Goal: Find specific page/section: Find specific page/section

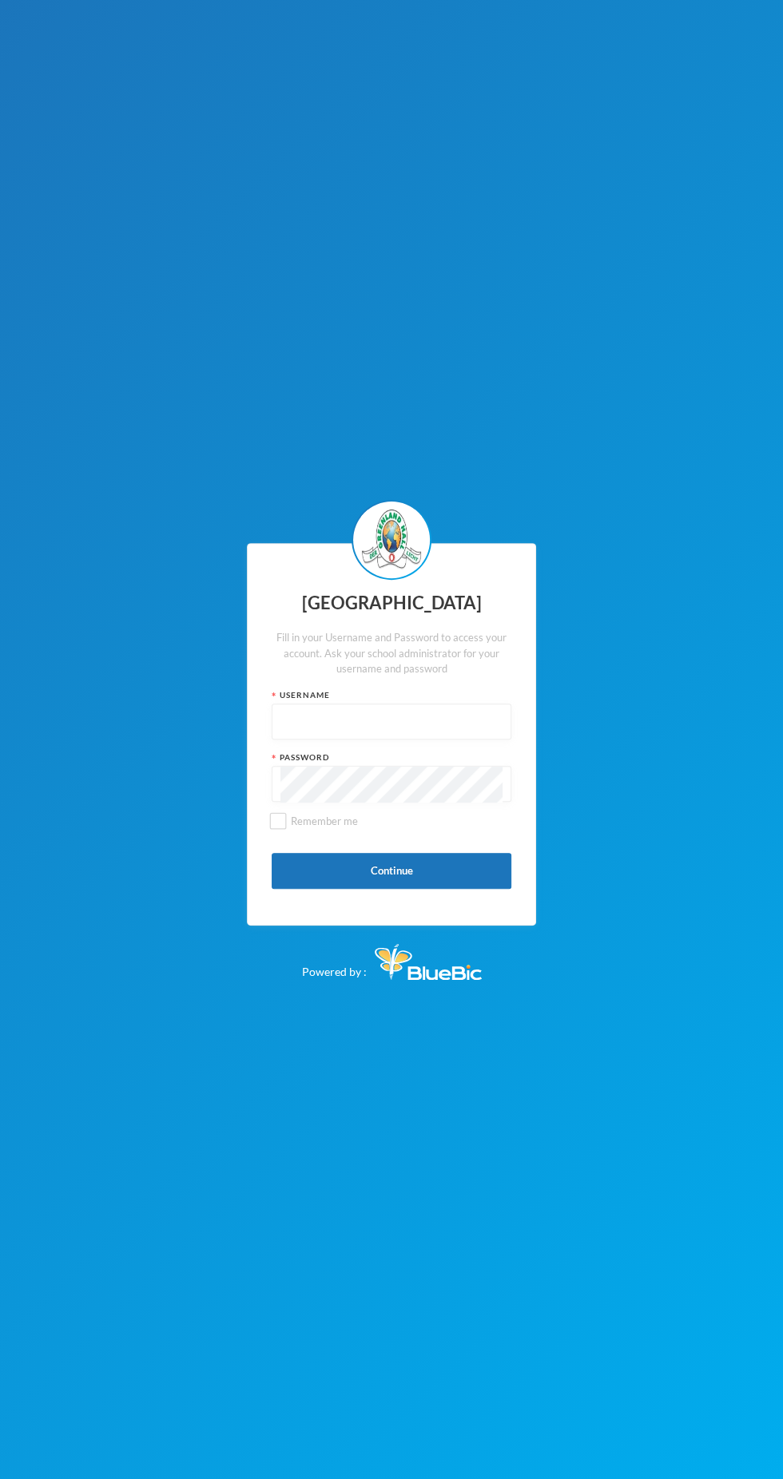
click at [477, 723] on input "text" at bounding box center [391, 722] width 222 height 36
type input "Glh25cs01"
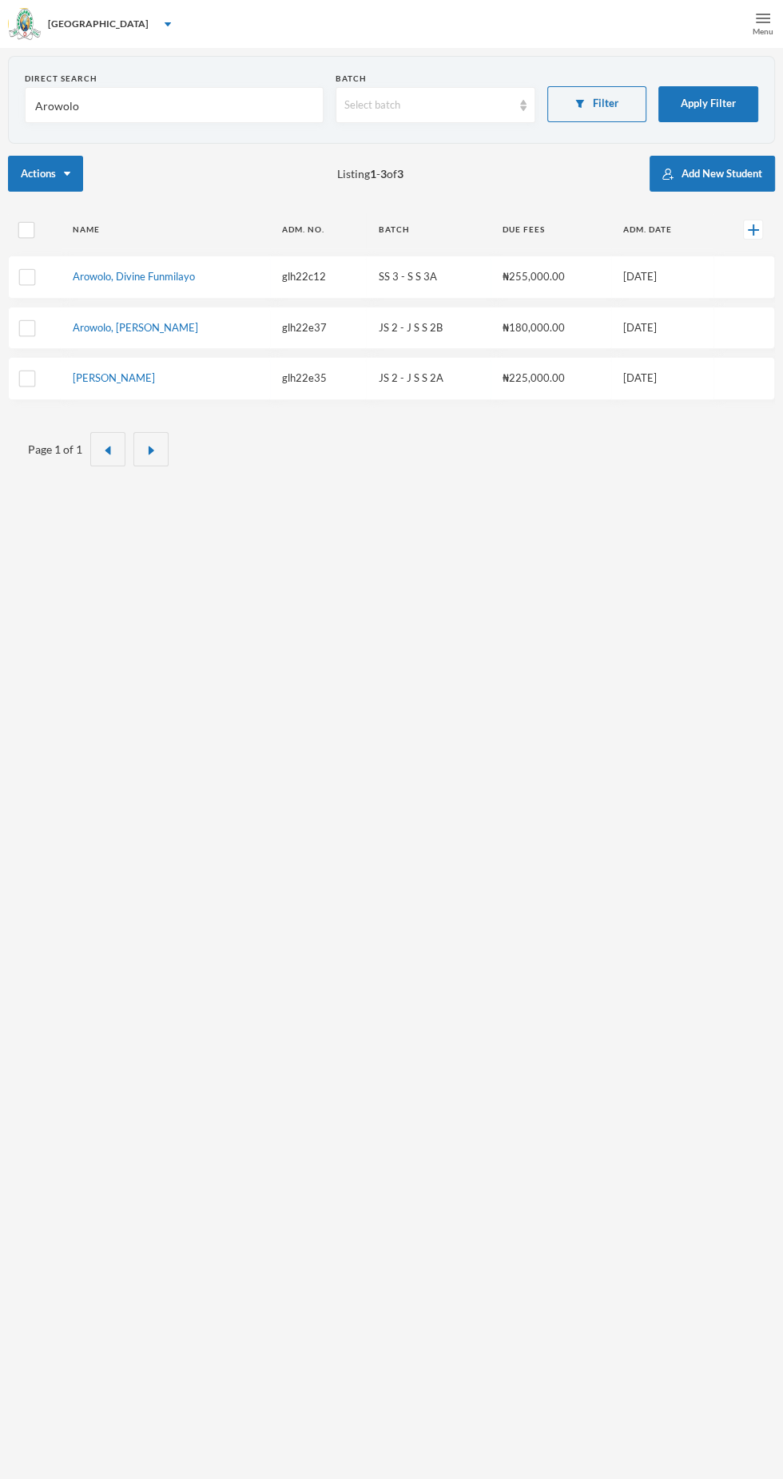
click at [761, 30] on div "Menu" at bounding box center [762, 32] width 21 height 12
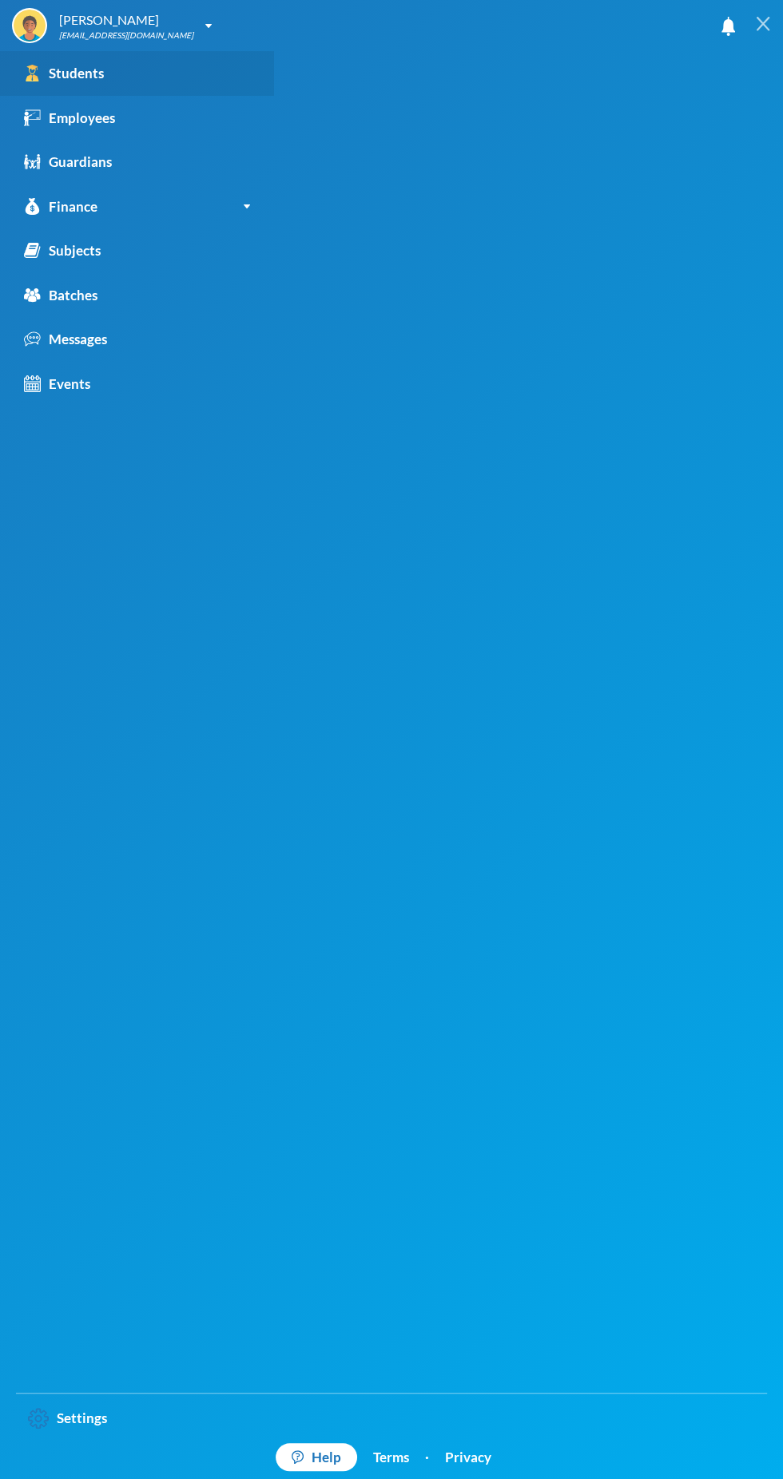
click at [72, 89] on link "Students" at bounding box center [137, 73] width 274 height 45
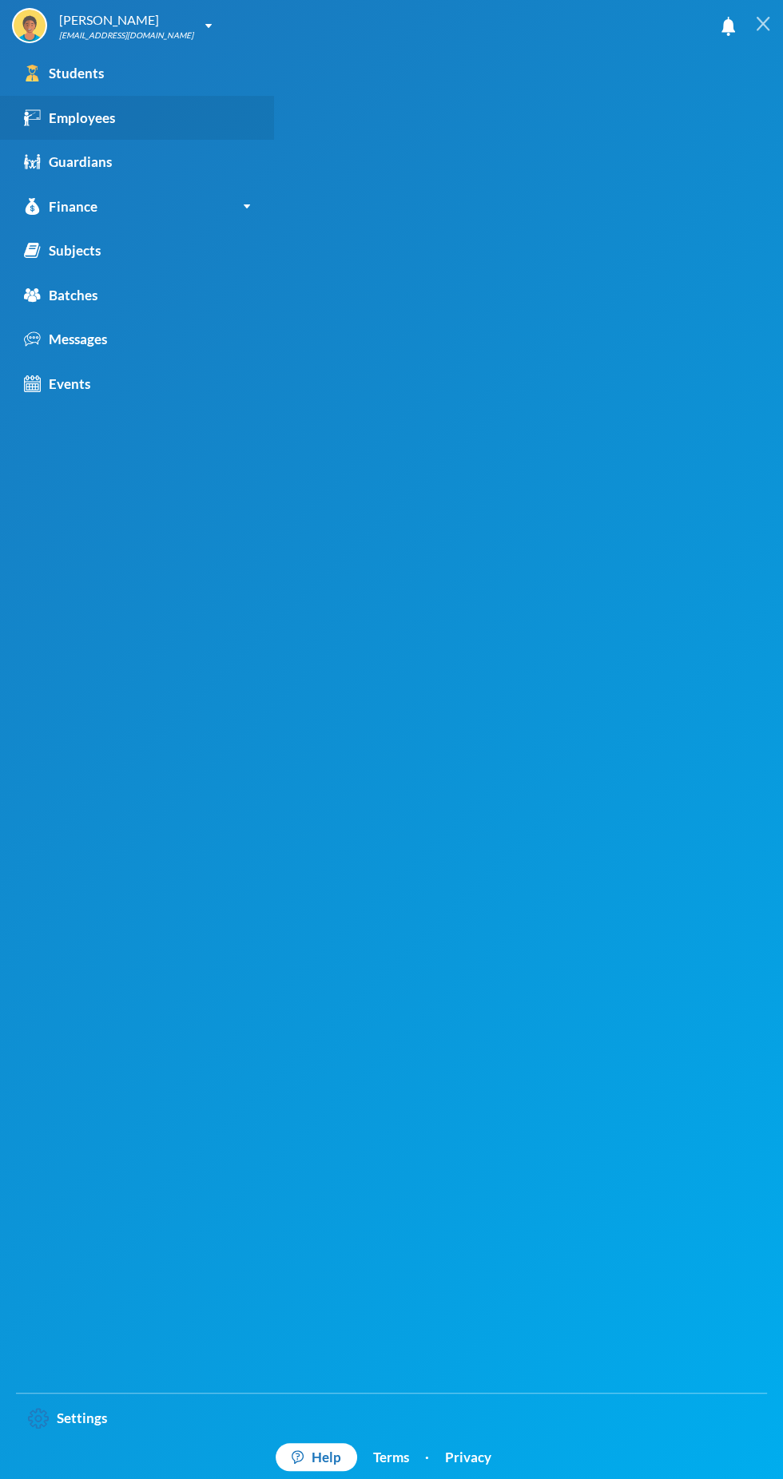
click at [82, 121] on div "Employees" at bounding box center [69, 118] width 91 height 21
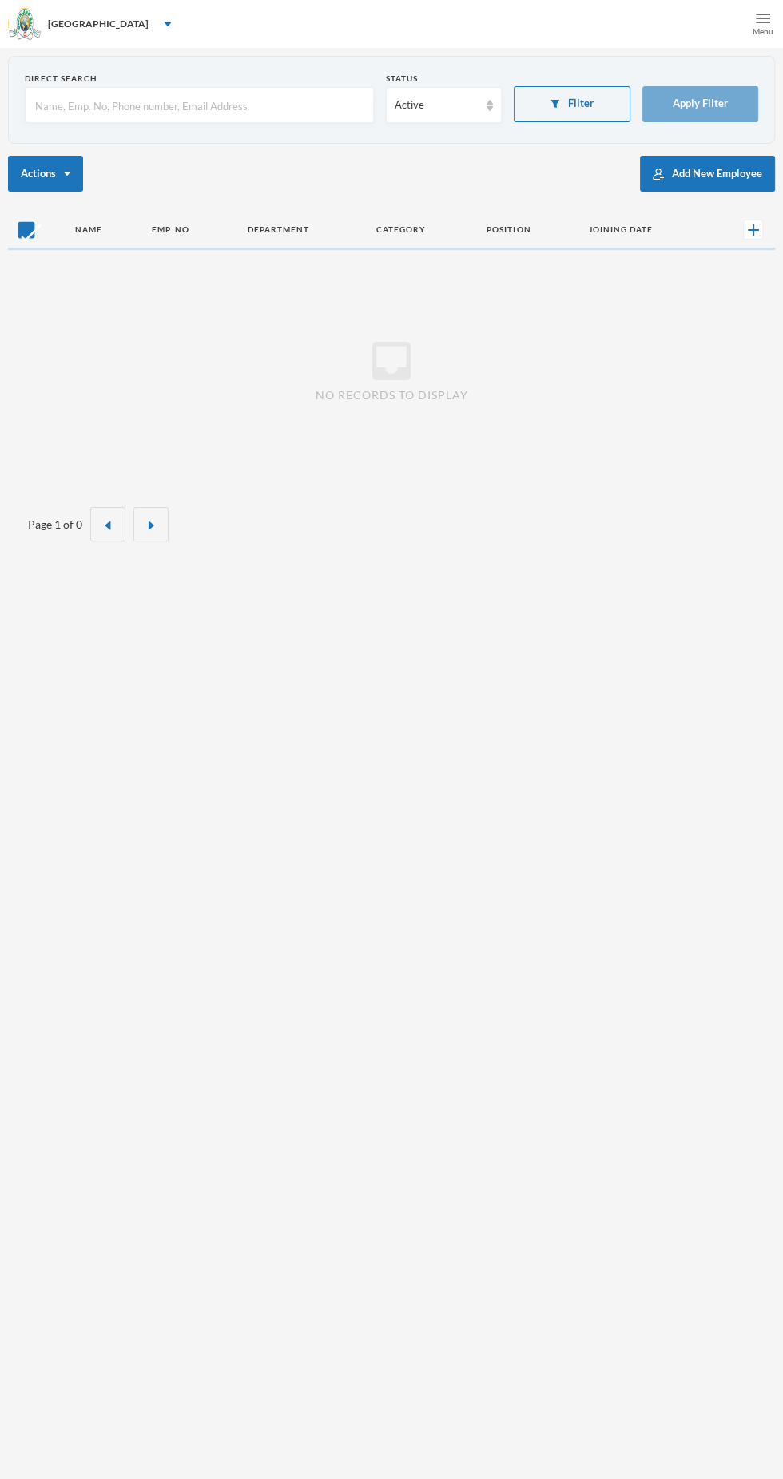
checkbox input "false"
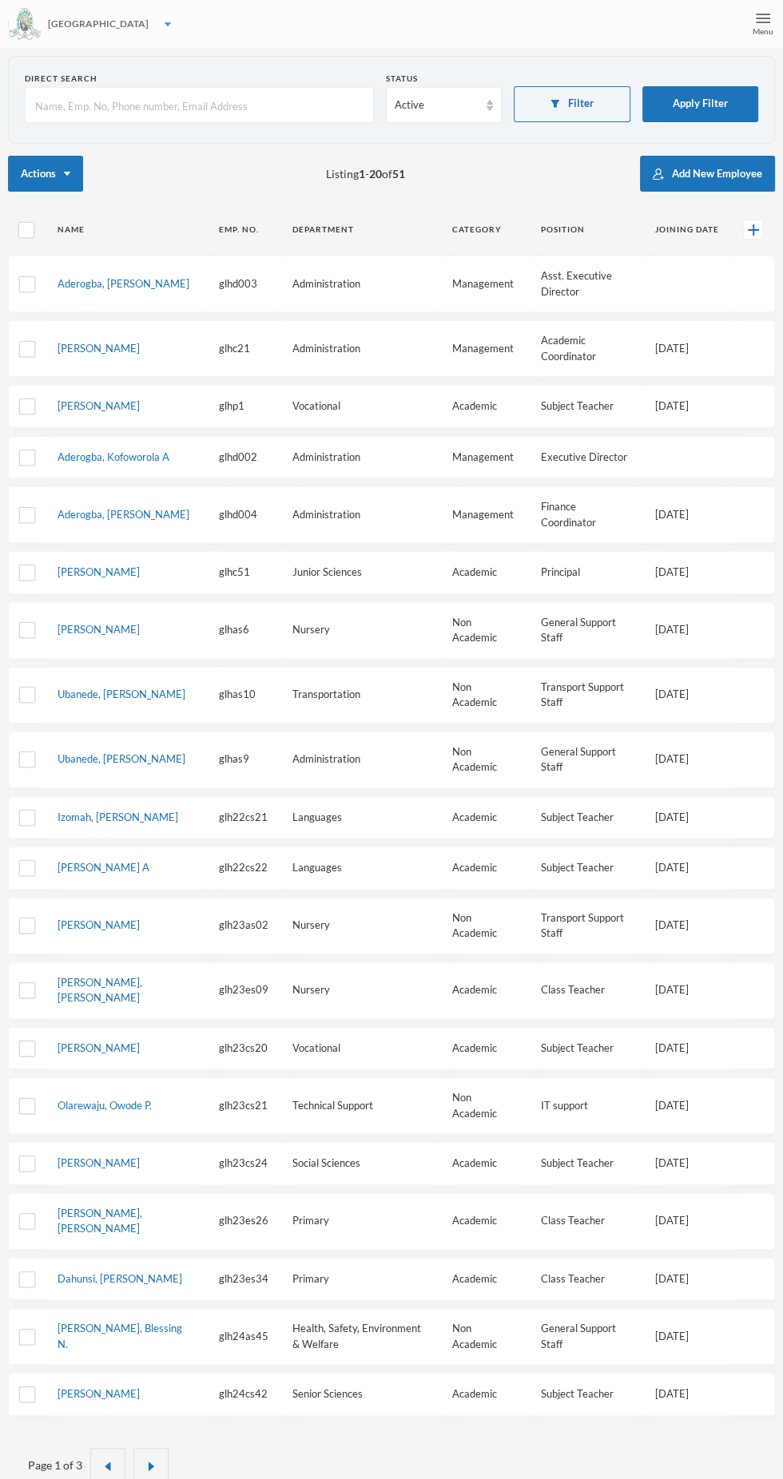
click at [734, 42] on div "[GEOGRAPHIC_DATA]" at bounding box center [391, 24] width 783 height 48
click at [739, 28] on div "[GEOGRAPHIC_DATA]" at bounding box center [391, 24] width 783 height 48
click at [762, 30] on div "Menu" at bounding box center [762, 32] width 21 height 12
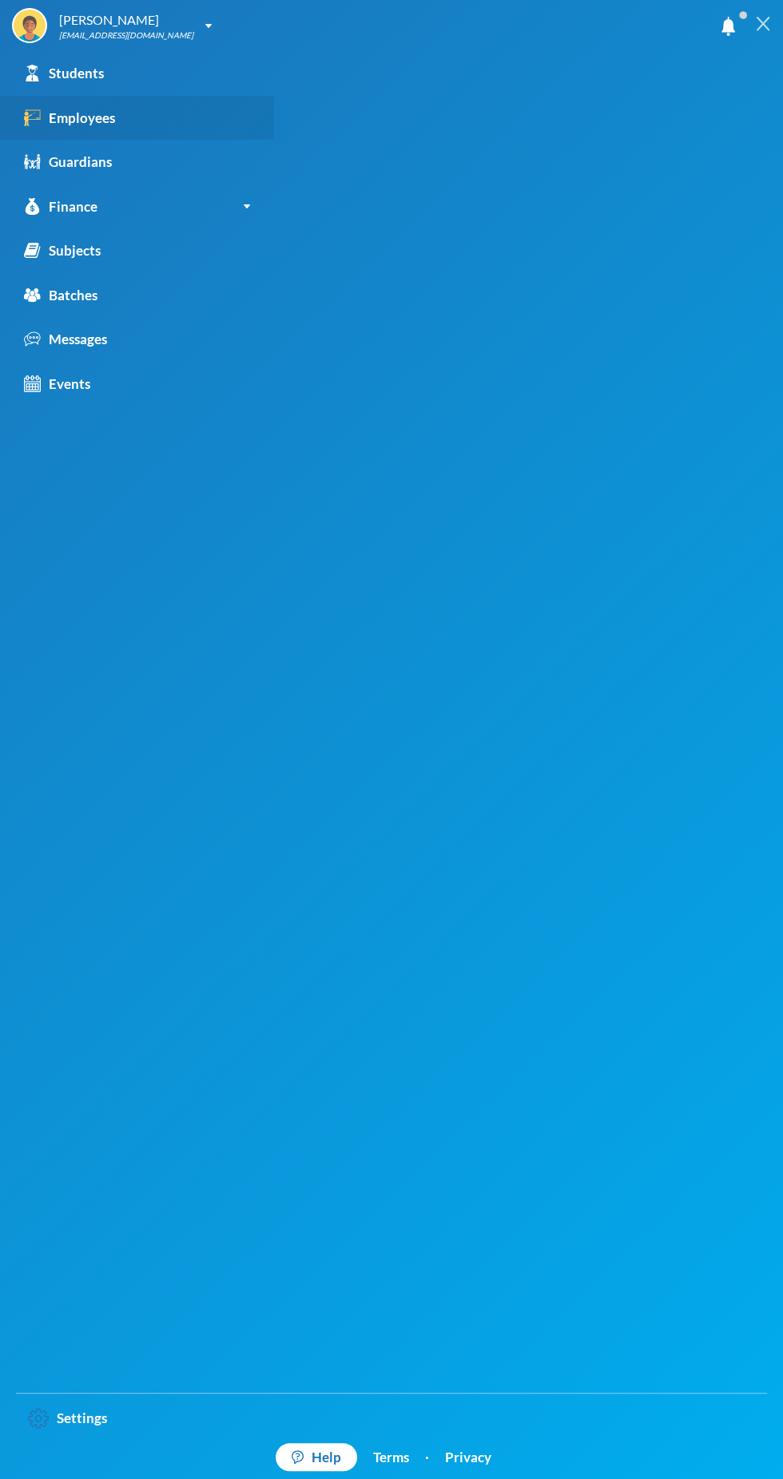
click at [120, 118] on link "Employees" at bounding box center [137, 118] width 274 height 45
click at [188, 109] on link "Employees" at bounding box center [137, 118] width 274 height 45
click at [763, 24] on img at bounding box center [762, 24] width 14 height 14
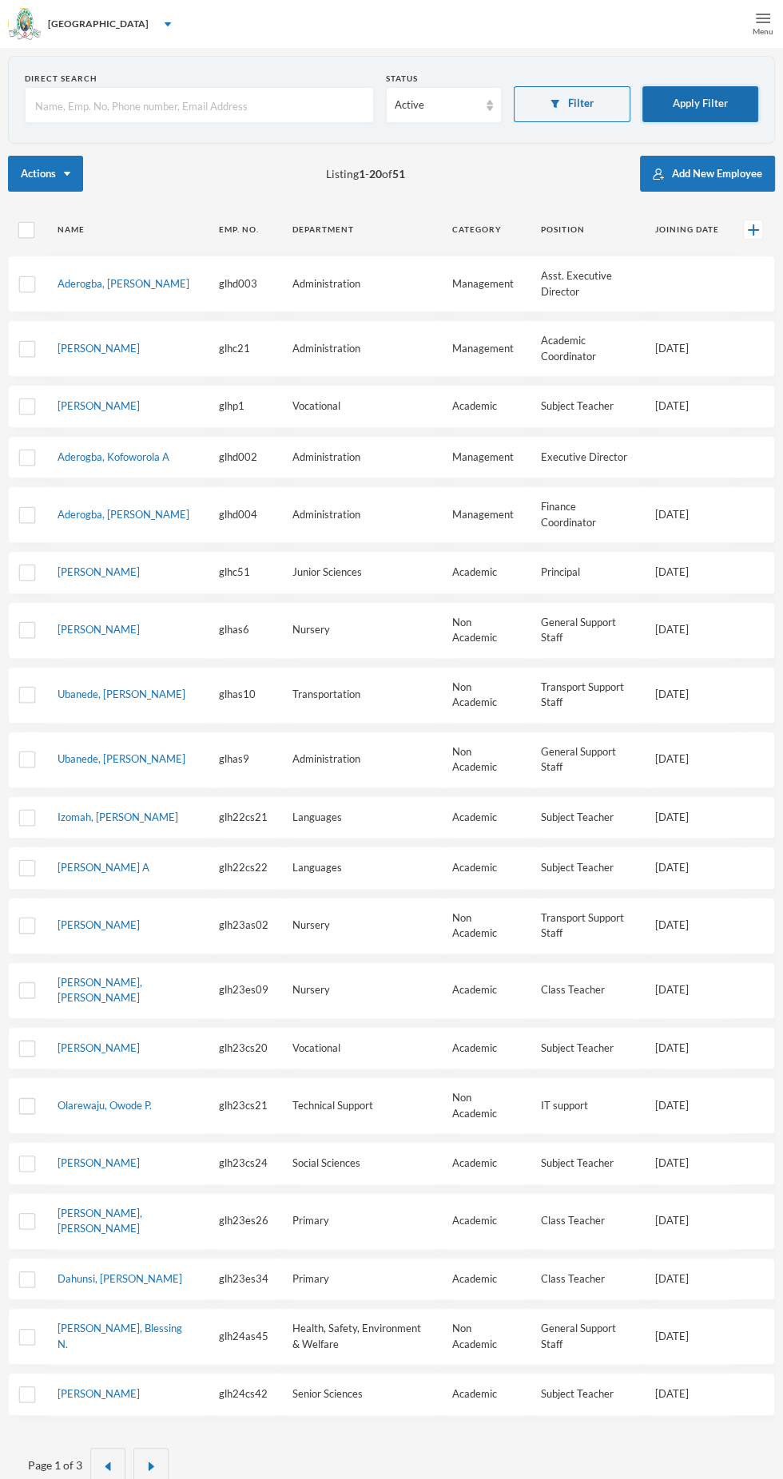
click at [673, 108] on button "Apply Filter" at bounding box center [700, 104] width 117 height 36
click at [593, 112] on button "Filter" at bounding box center [571, 104] width 117 height 36
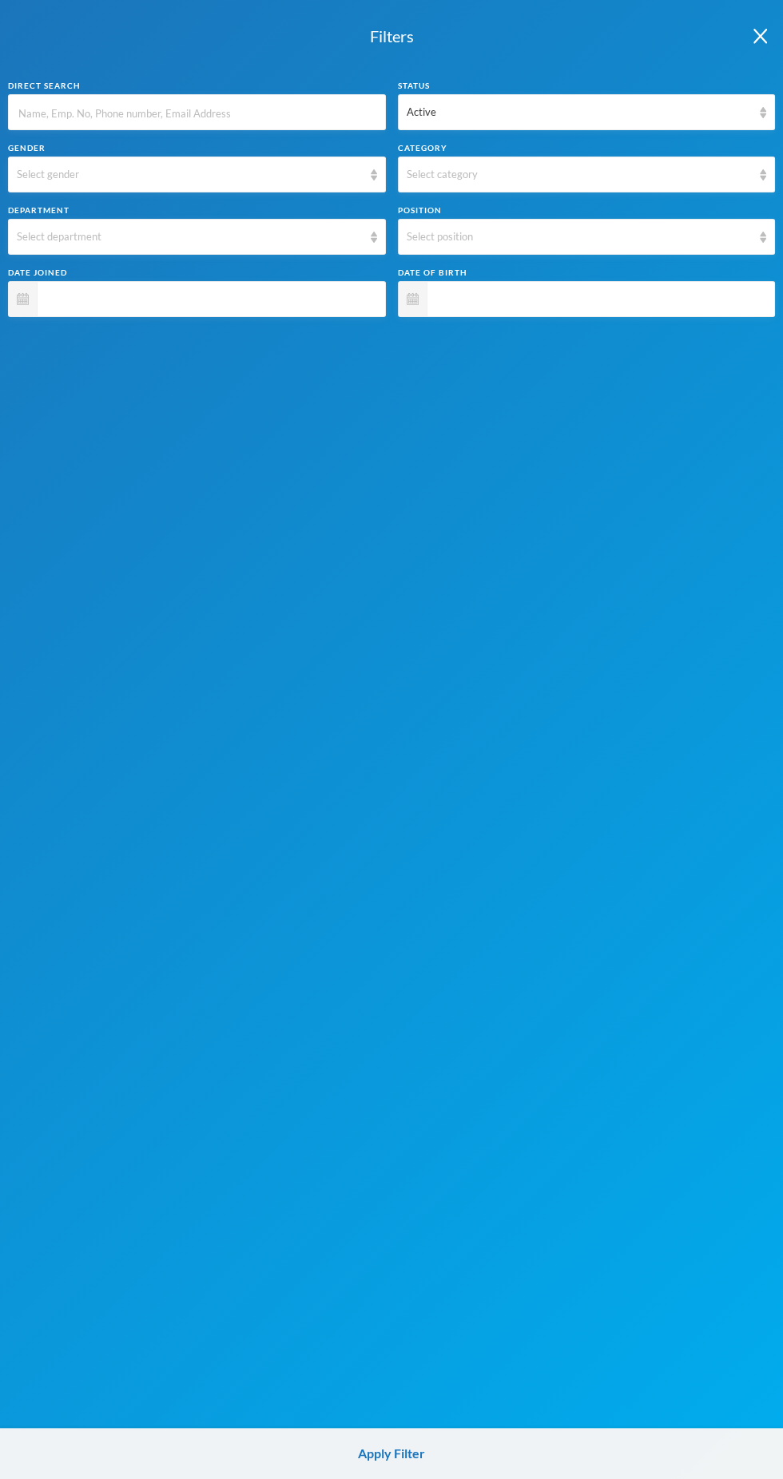
click at [240, 307] on span at bounding box center [207, 299] width 339 height 36
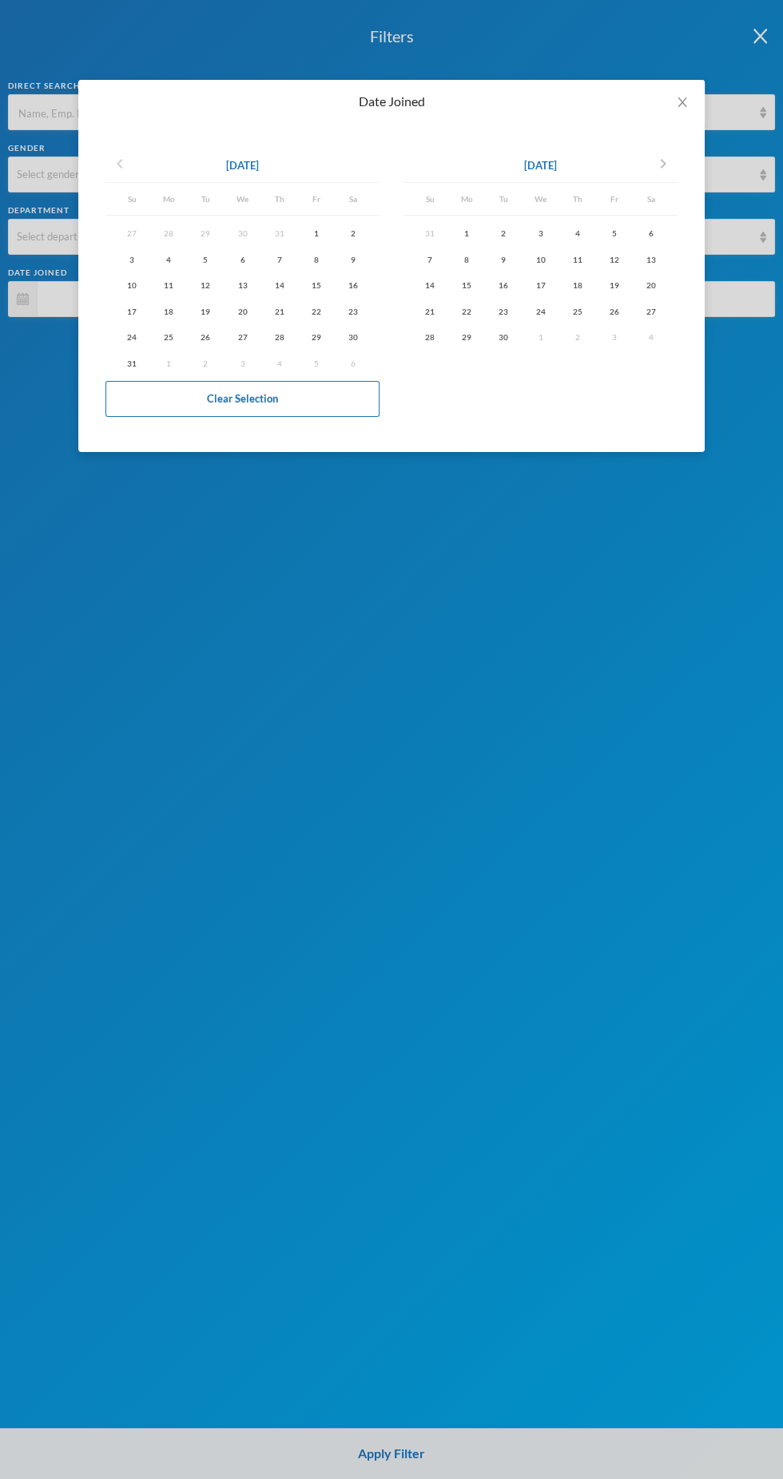
click at [120, 163] on icon "chevron_left" at bounding box center [119, 163] width 19 height 19
click at [124, 157] on icon "chevron_left" at bounding box center [119, 163] width 19 height 19
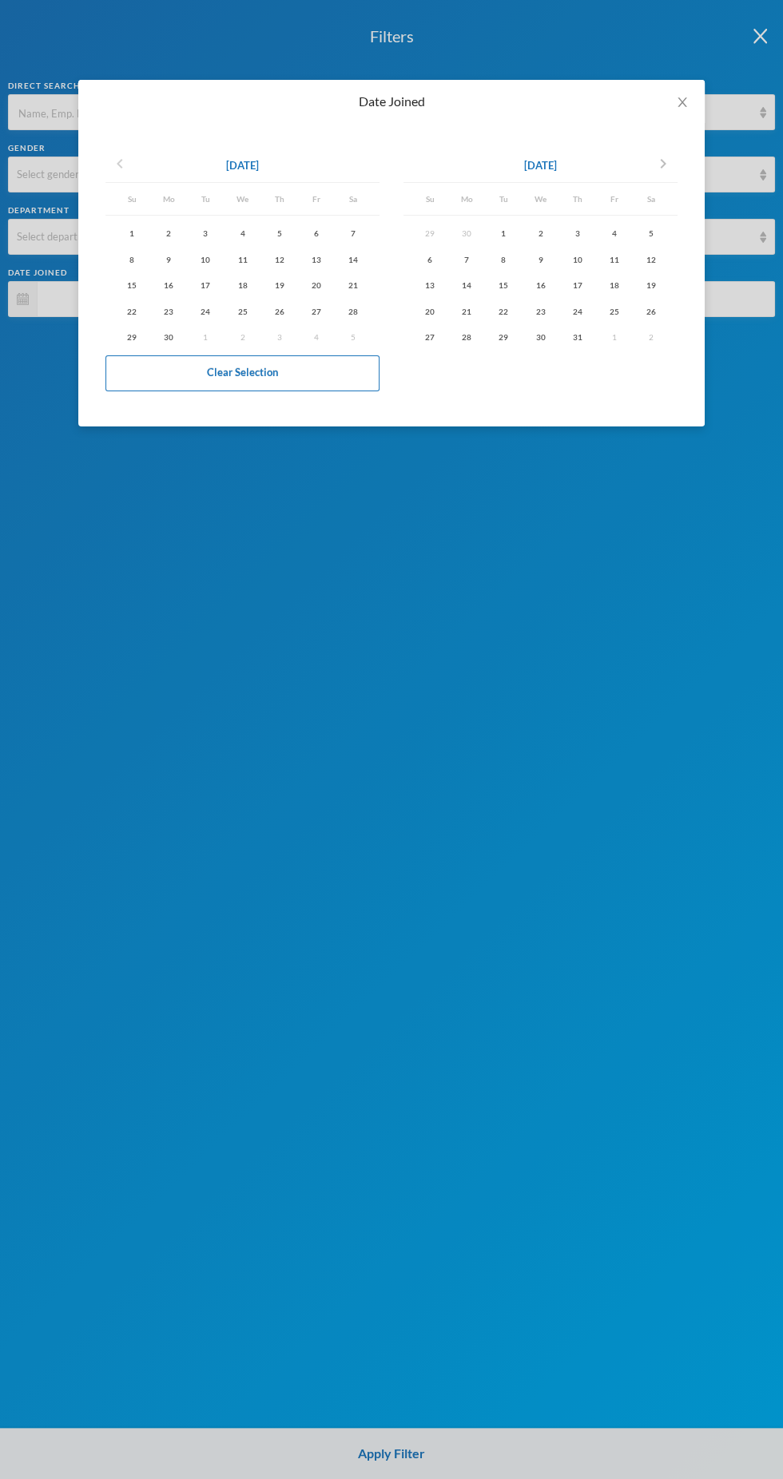
click at [126, 165] on icon "chevron_left" at bounding box center [119, 163] width 19 height 19
click at [125, 165] on icon "chevron_left" at bounding box center [119, 163] width 19 height 19
click at [153, 162] on div "chevron_left [DATE]" at bounding box center [242, 166] width 274 height 33
click at [120, 160] on icon "chevron_left" at bounding box center [119, 163] width 19 height 19
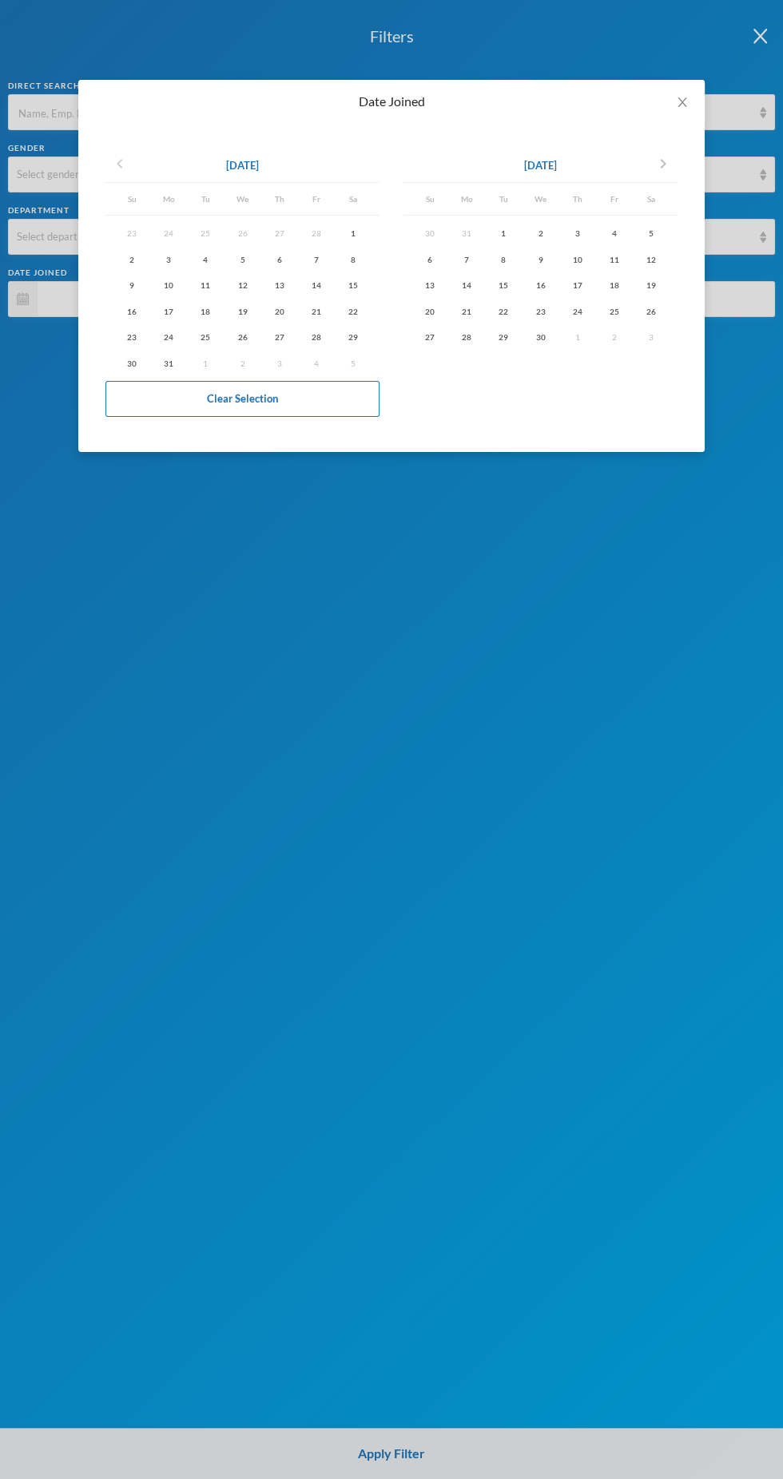
click at [120, 161] on icon "chevron_left" at bounding box center [119, 163] width 19 height 19
click at [121, 164] on icon "chevron_left" at bounding box center [119, 163] width 19 height 19
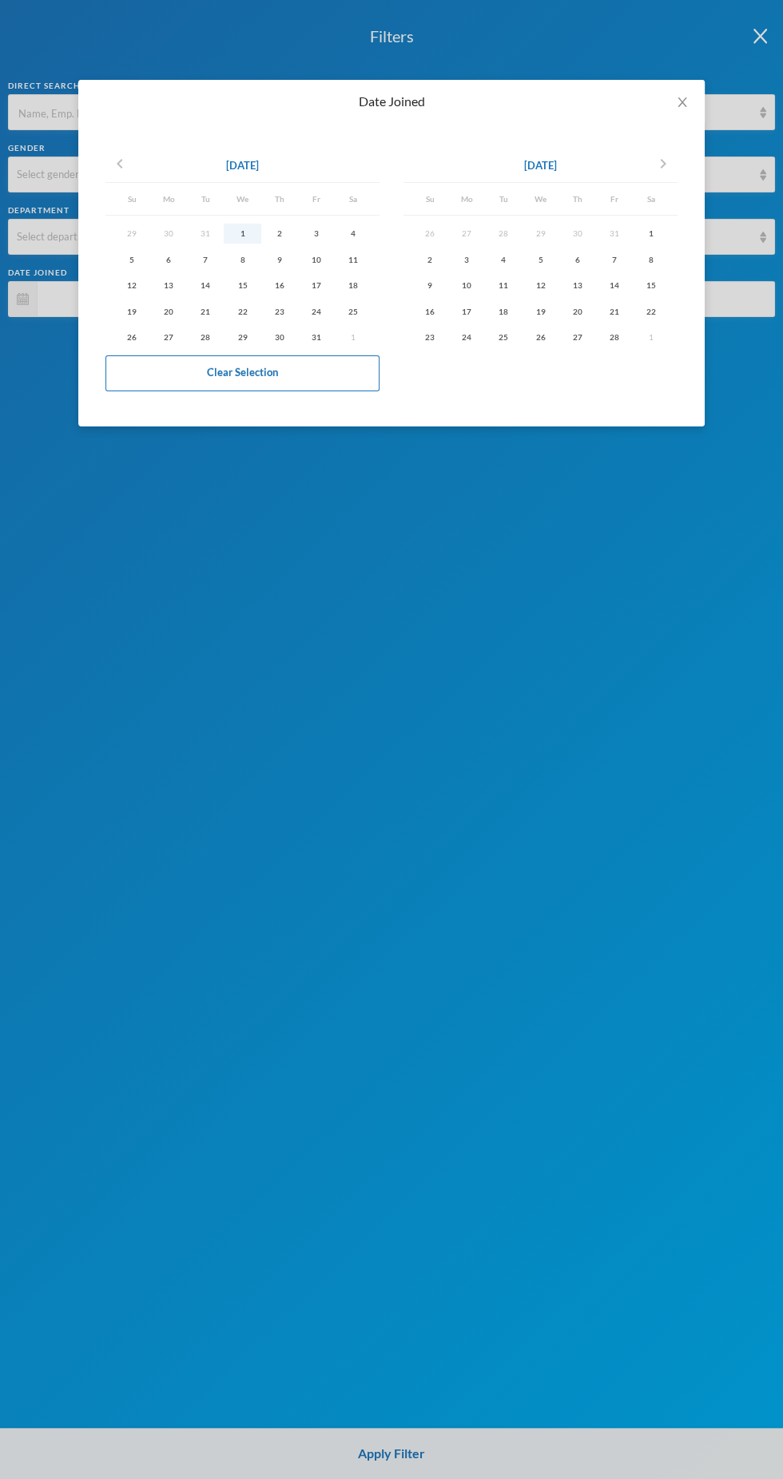
click at [242, 232] on div "1" at bounding box center [242, 234] width 37 height 20
click at [676, 168] on button "chevron_right" at bounding box center [662, 166] width 29 height 26
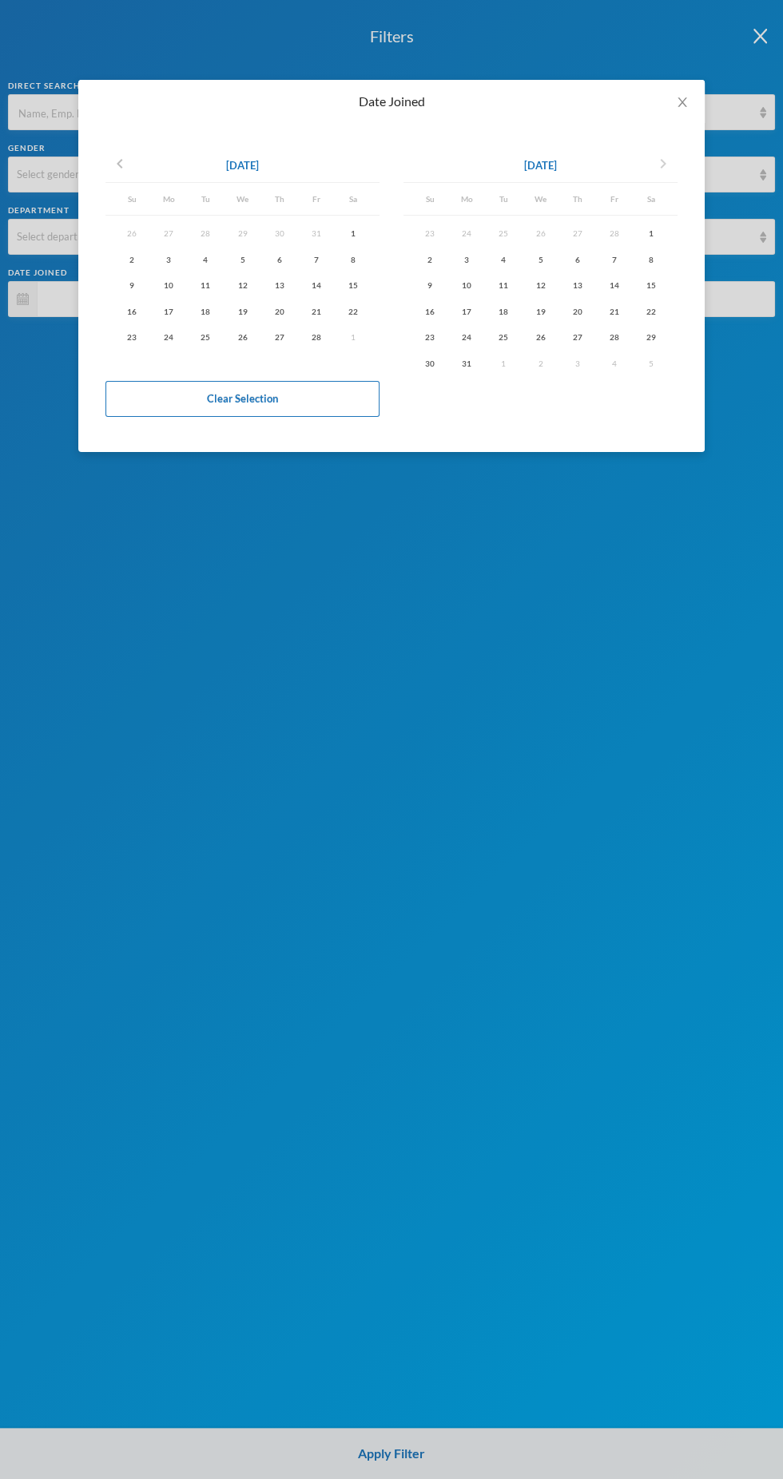
click at [663, 165] on icon "chevron_right" at bounding box center [662, 163] width 19 height 19
click at [660, 164] on icon "chevron_right" at bounding box center [662, 163] width 19 height 19
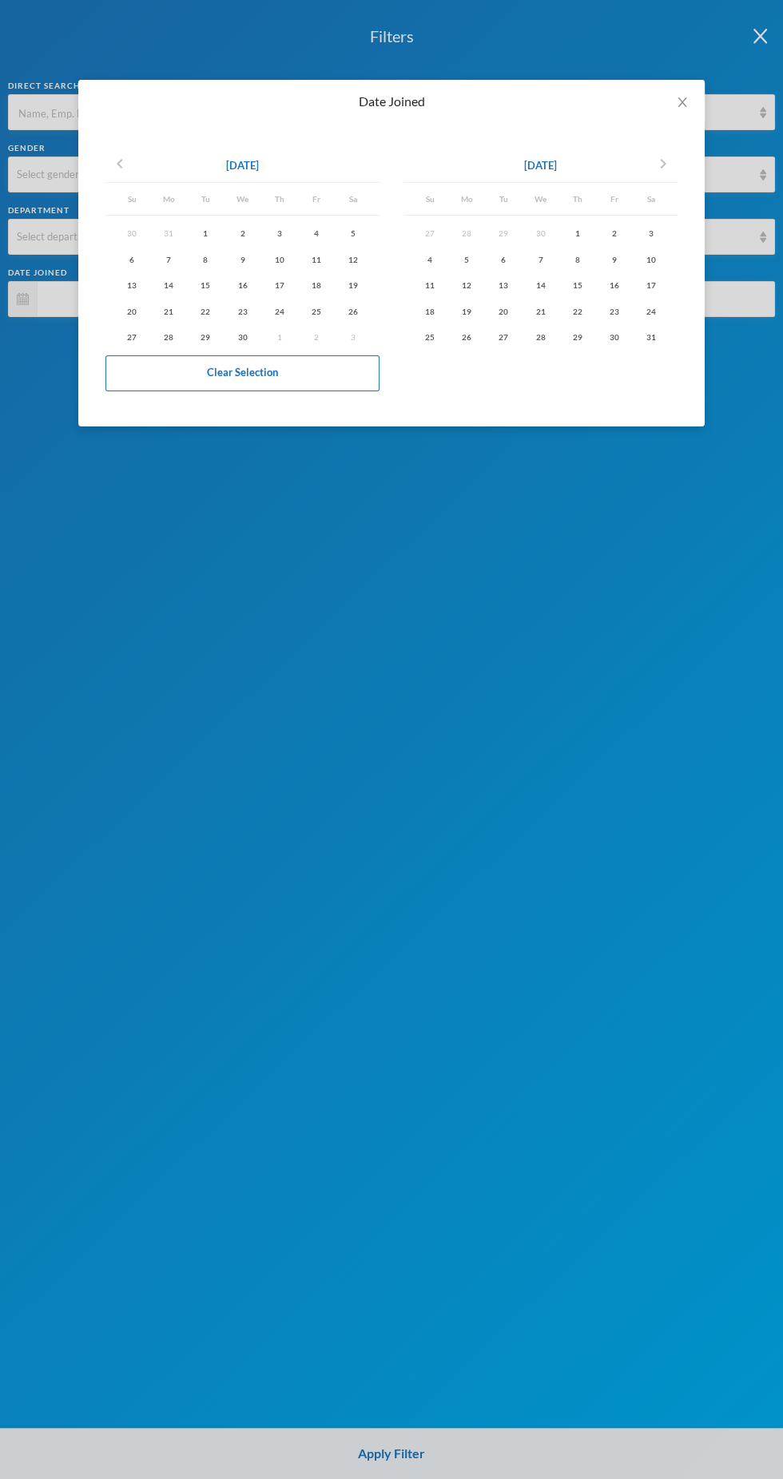
click at [621, 173] on div "[DATE] chevron_right" at bounding box center [540, 166] width 274 height 33
click at [616, 171] on div "[DATE] chevron_right" at bounding box center [540, 166] width 274 height 33
click at [662, 171] on icon "chevron_right" at bounding box center [662, 163] width 19 height 19
click at [663, 165] on icon "chevron_right" at bounding box center [662, 163] width 19 height 19
click at [655, 171] on icon "chevron_right" at bounding box center [662, 163] width 19 height 19
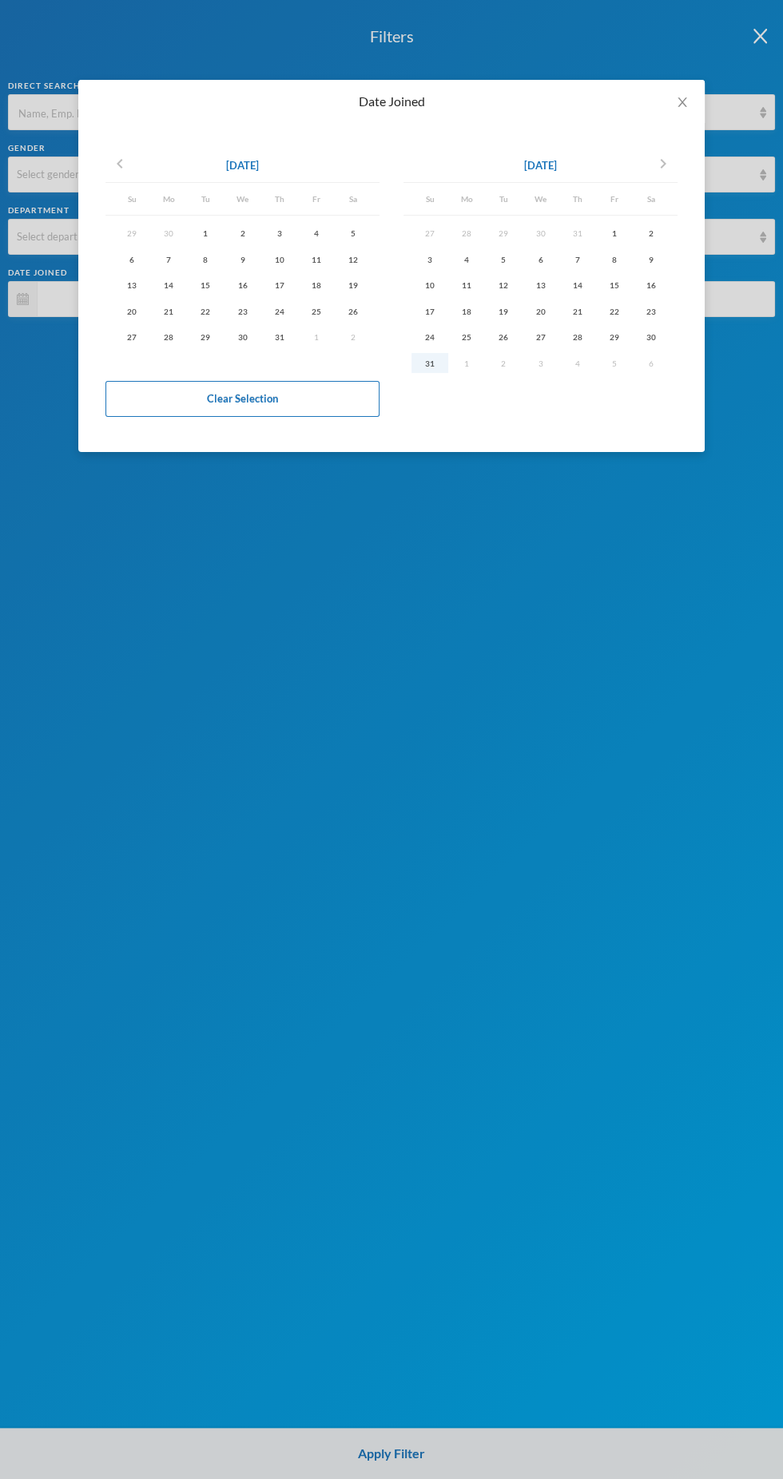
click at [438, 366] on div "31" at bounding box center [429, 363] width 37 height 20
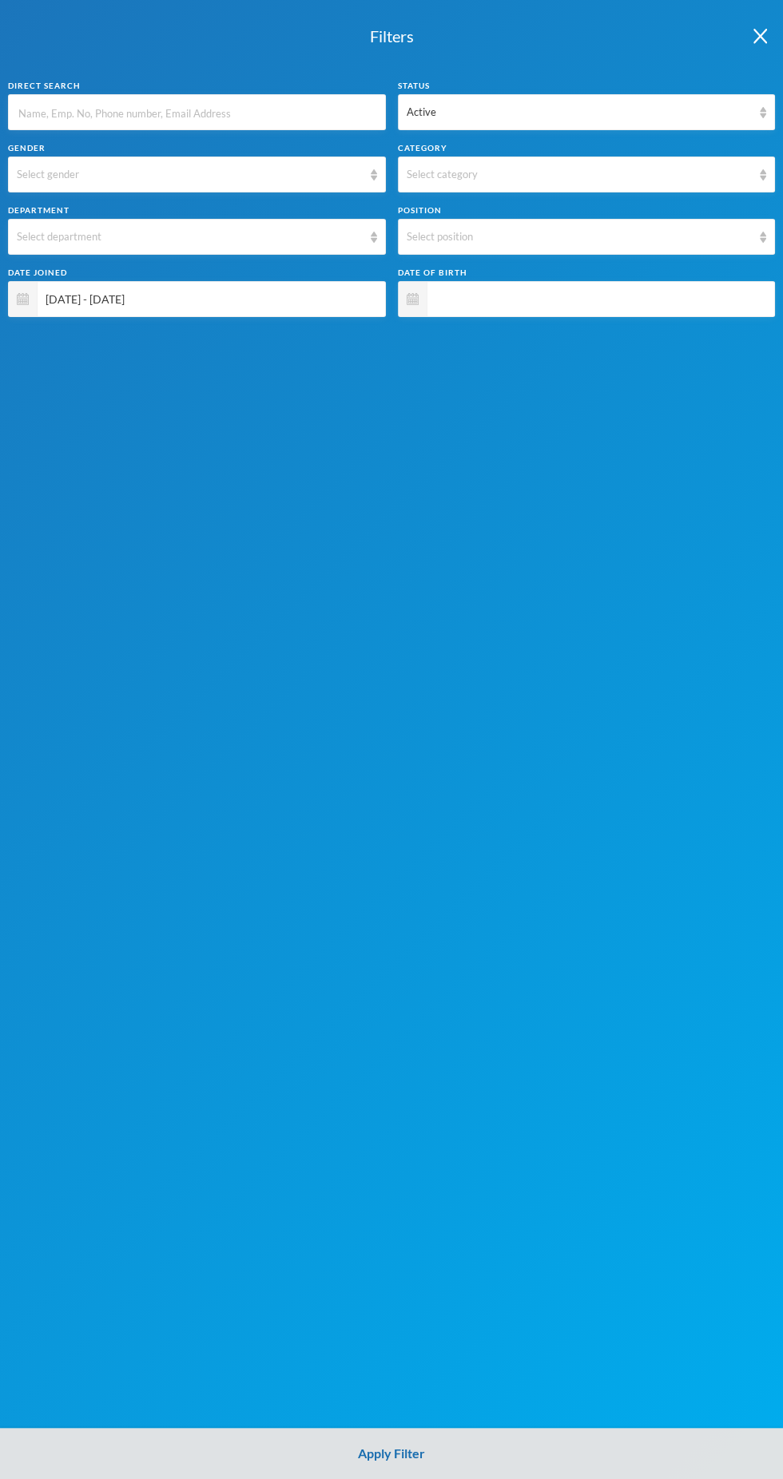
click at [468, 1451] on button "Apply Filter" at bounding box center [391, 1453] width 783 height 51
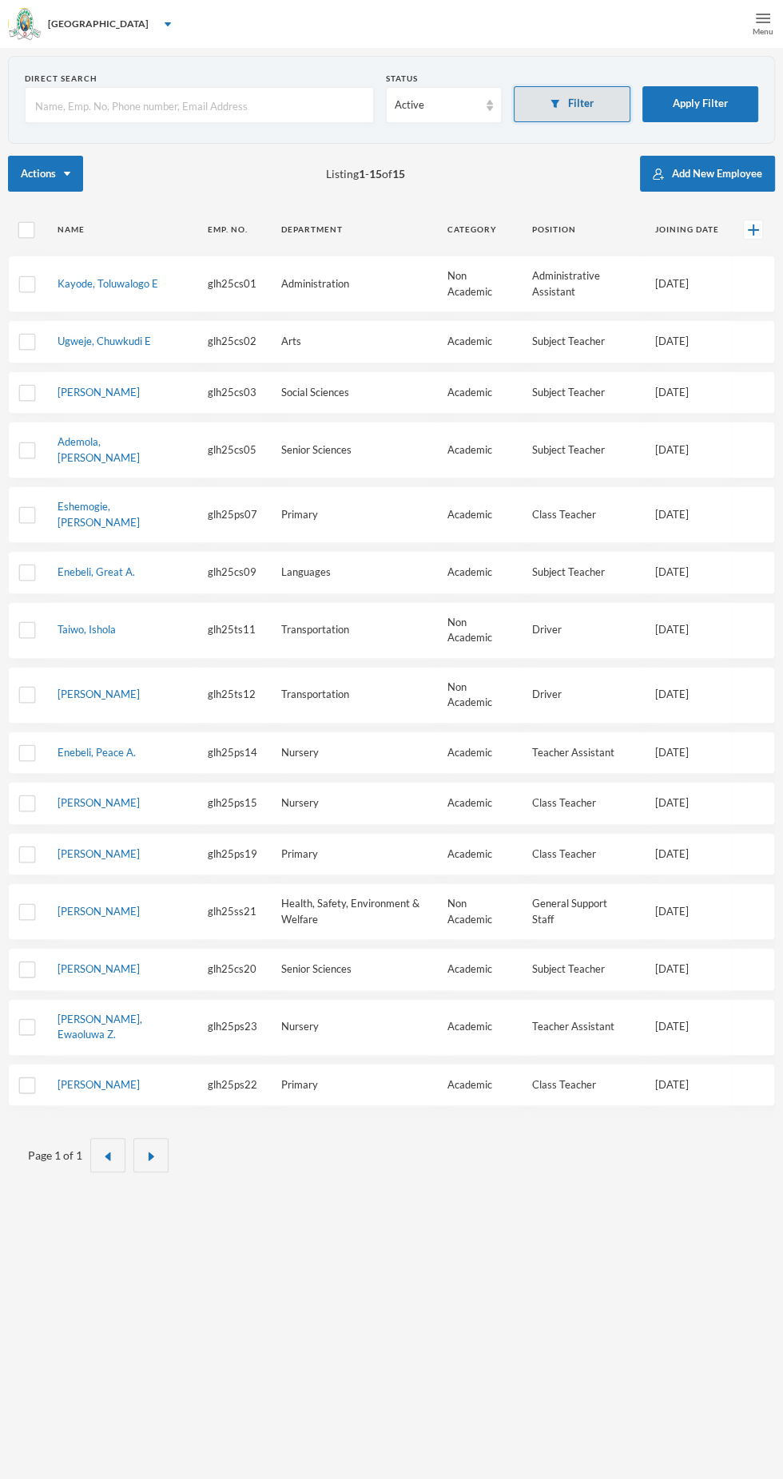
click at [603, 120] on button "Filter" at bounding box center [571, 104] width 117 height 36
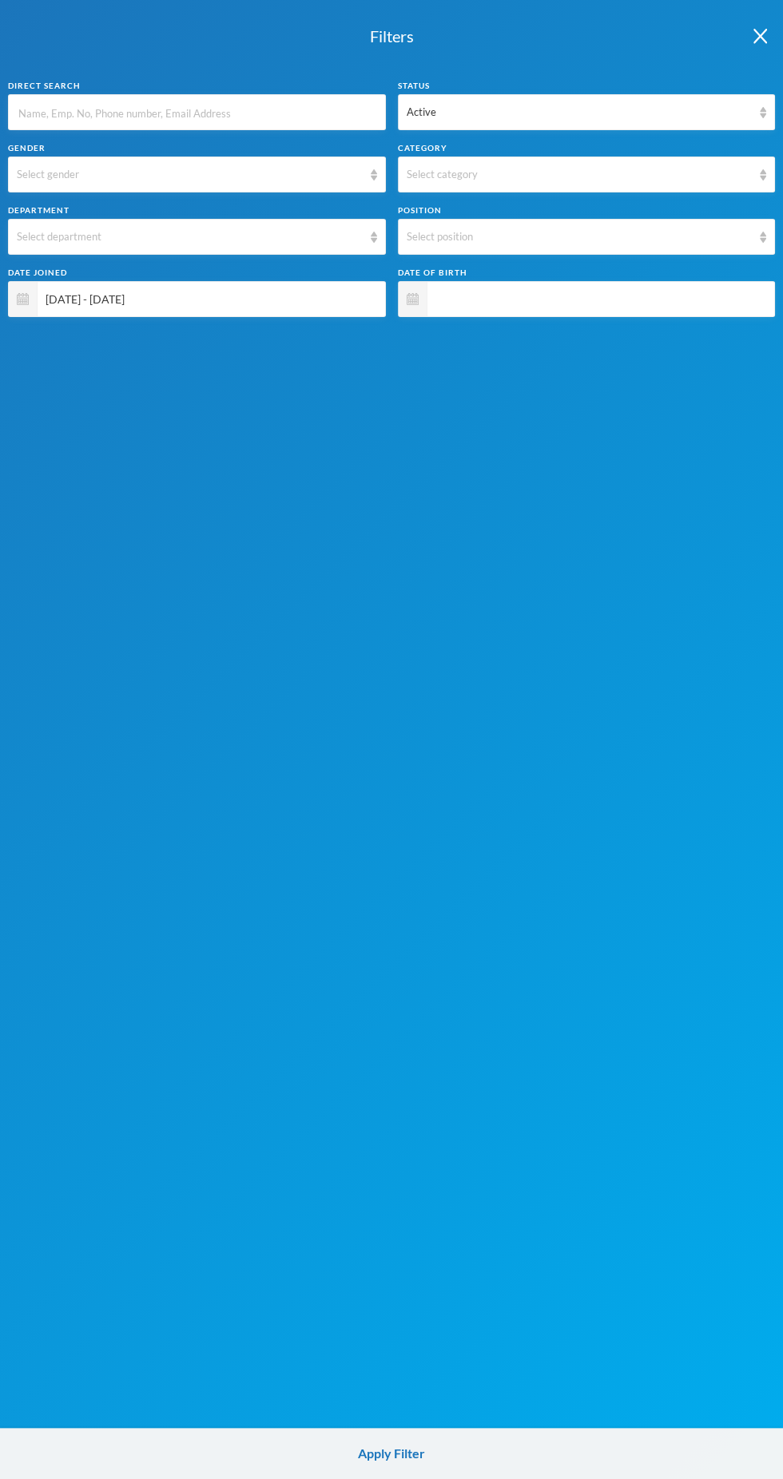
click at [303, 294] on span "[DATE] - [DATE]" at bounding box center [207, 299] width 339 height 36
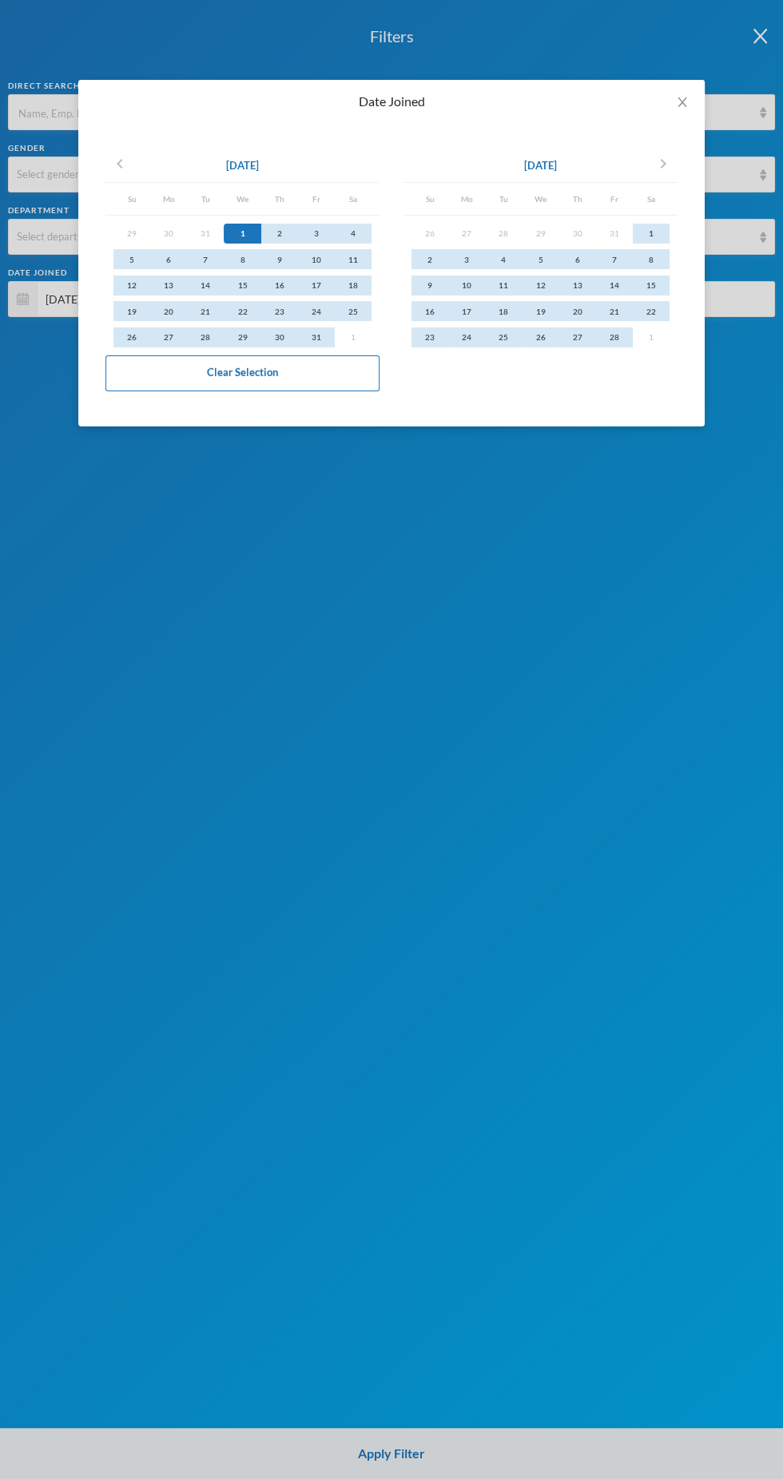
click at [450, 1461] on div "Date Joined chevron_left [DATE] Su Mo Tu We Th Fr Sa 29 30 31 1 2 3 4 5 6 7 8 9…" at bounding box center [391, 739] width 783 height 1479
click at [437, 1425] on div "Date Joined chevron_left [DATE] Su Mo Tu We Th Fr Sa 29 30 31 1 2 3 4 5 6 7 8 9…" at bounding box center [391, 739] width 783 height 1479
click at [409, 1461] on div "Date Joined chevron_left [DATE] Su Mo Tu We Th Fr Sa 29 30 31 1 2 3 4 5 6 7 8 9…" at bounding box center [391, 739] width 783 height 1479
click at [505, 1184] on div "Date Joined chevron_left [DATE] Su Mo Tu We Th Fr Sa 29 30 31 1 2 3 4 5 6 7 8 9…" at bounding box center [391, 739] width 783 height 1479
click at [682, 101] on icon "icon: close" at bounding box center [681, 102] width 9 height 10
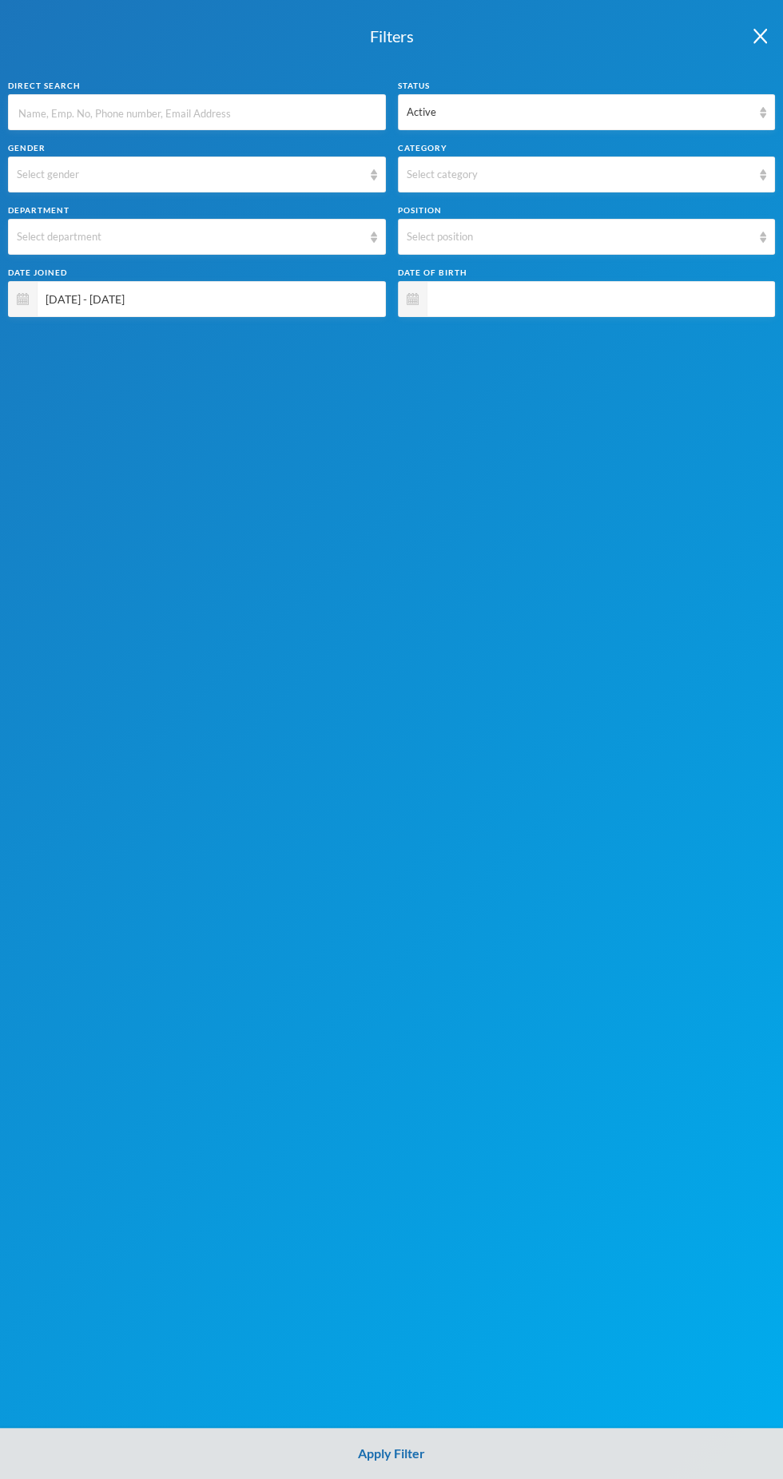
click at [407, 1453] on button "Apply Filter" at bounding box center [391, 1453] width 783 height 51
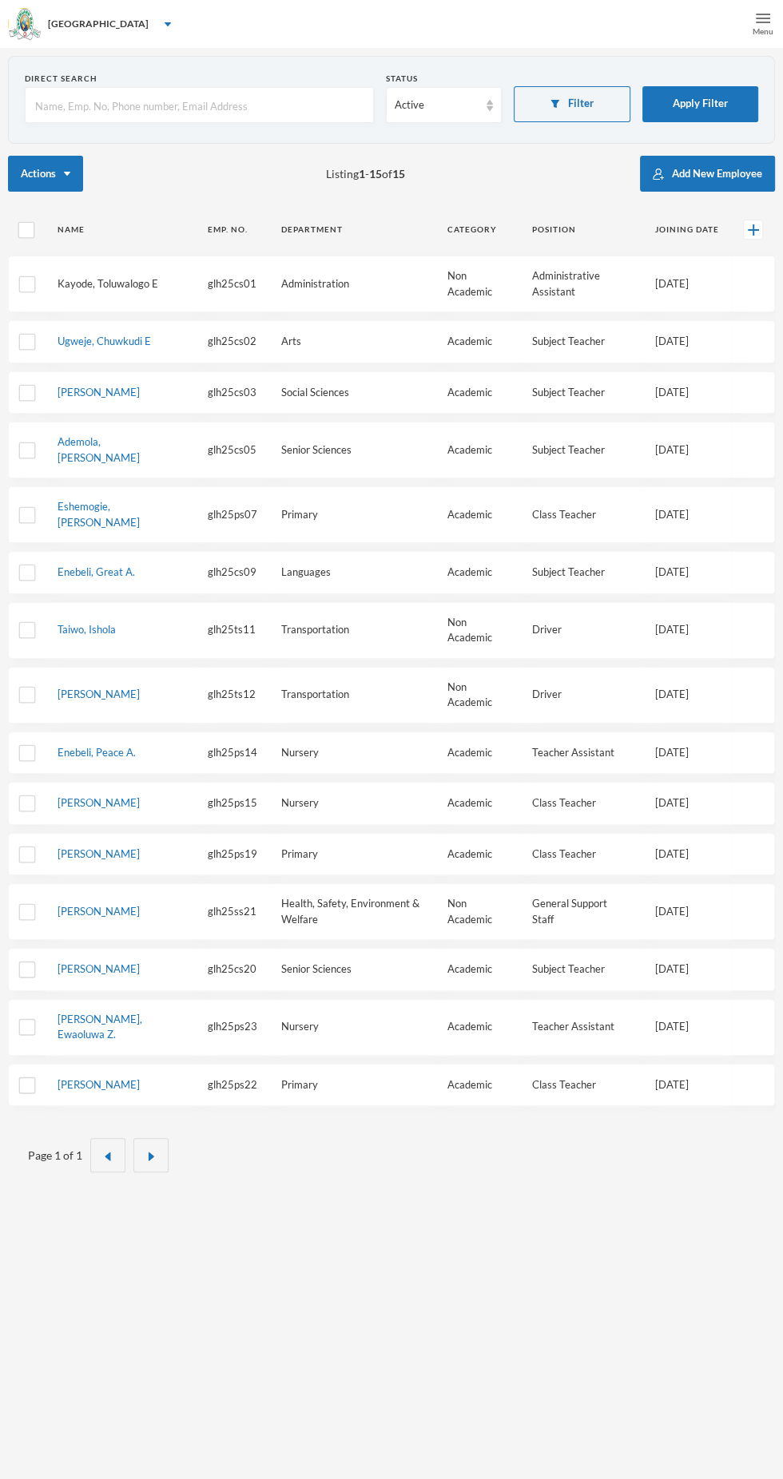
click at [116, 282] on link "Kayode, Toluwalogo E" at bounding box center [107, 283] width 101 height 13
